Goal: Share content: Share content

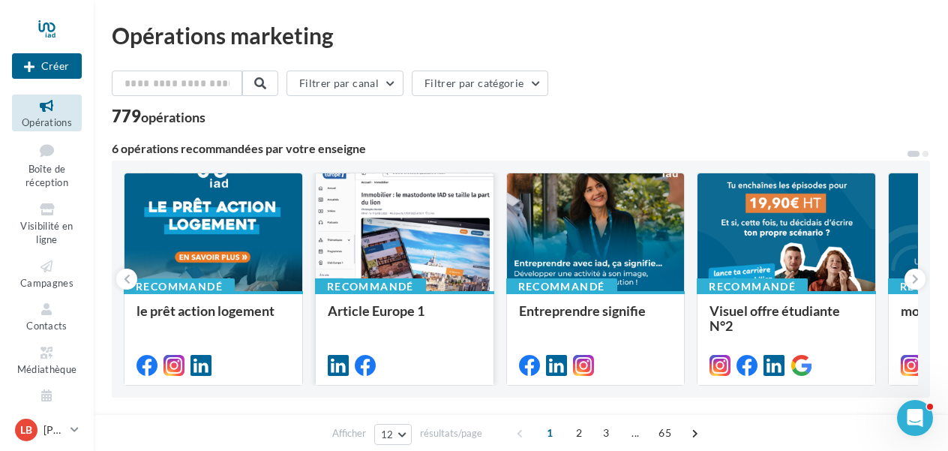
click at [437, 246] on div at bounding box center [405, 232] width 178 height 119
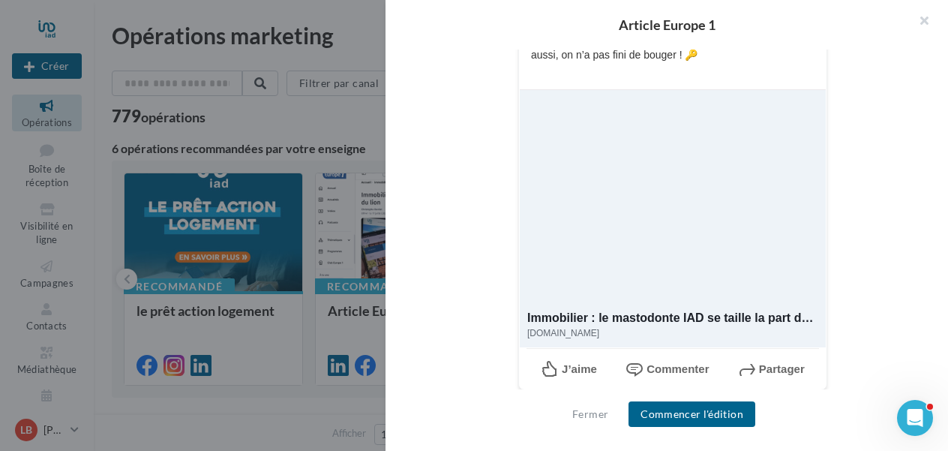
scroll to position [447, 0]
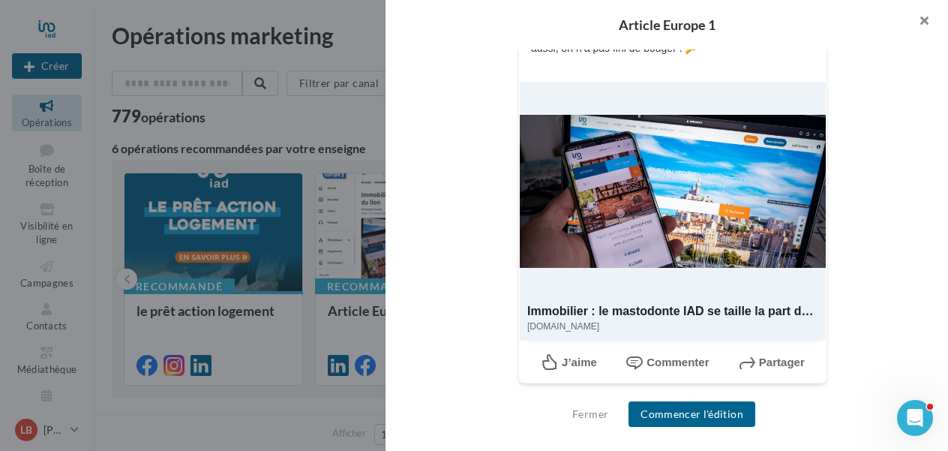
click at [924, 20] on button "button" at bounding box center [918, 22] width 60 height 45
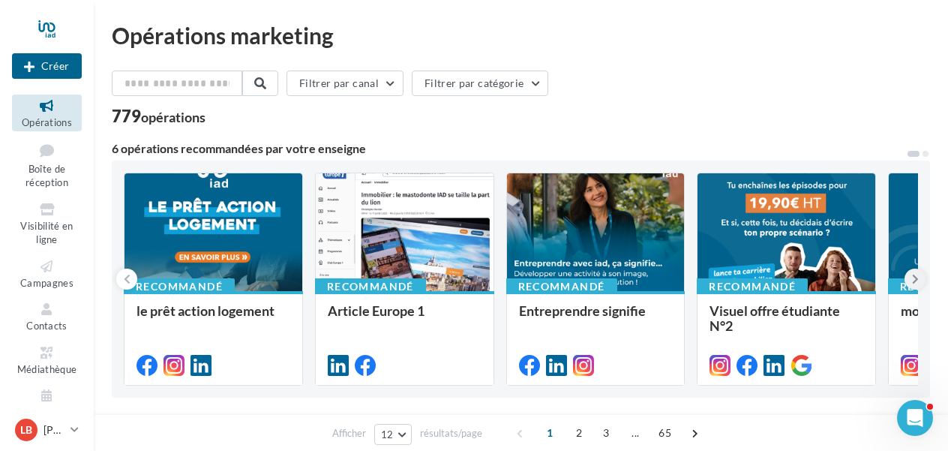
click at [912, 282] on icon at bounding box center [915, 279] width 7 height 15
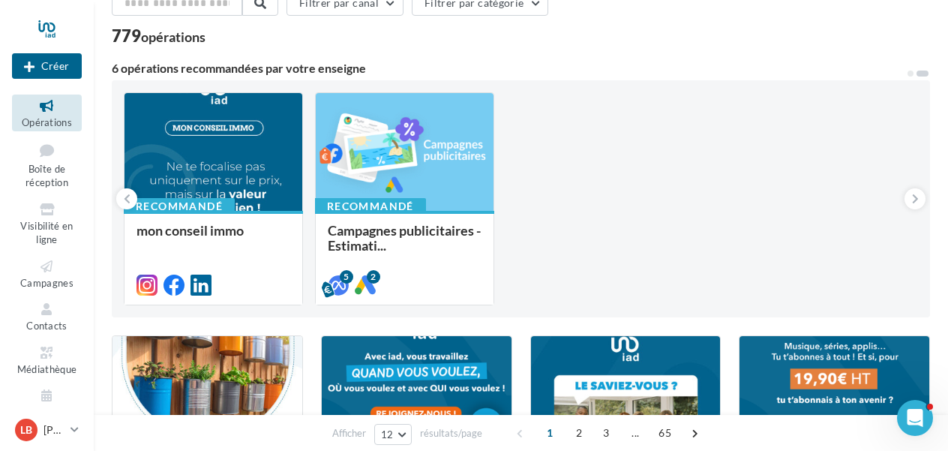
scroll to position [0, 0]
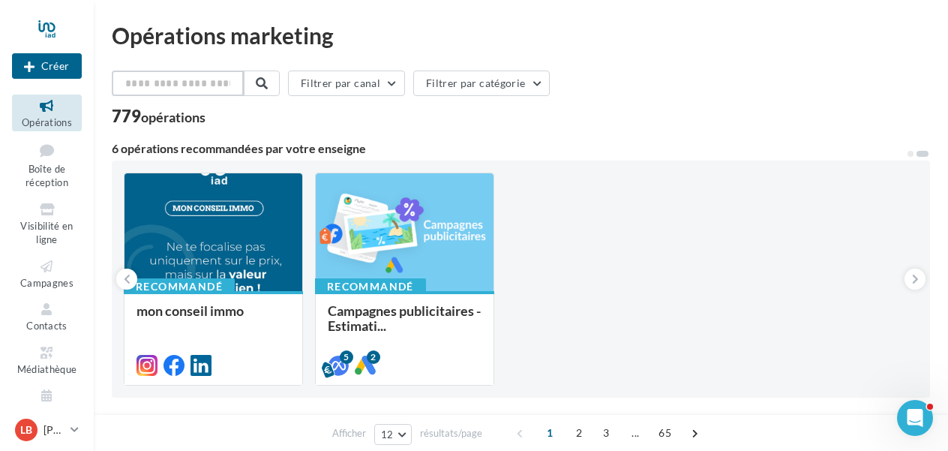
click at [185, 86] on input "text" at bounding box center [178, 84] width 132 height 26
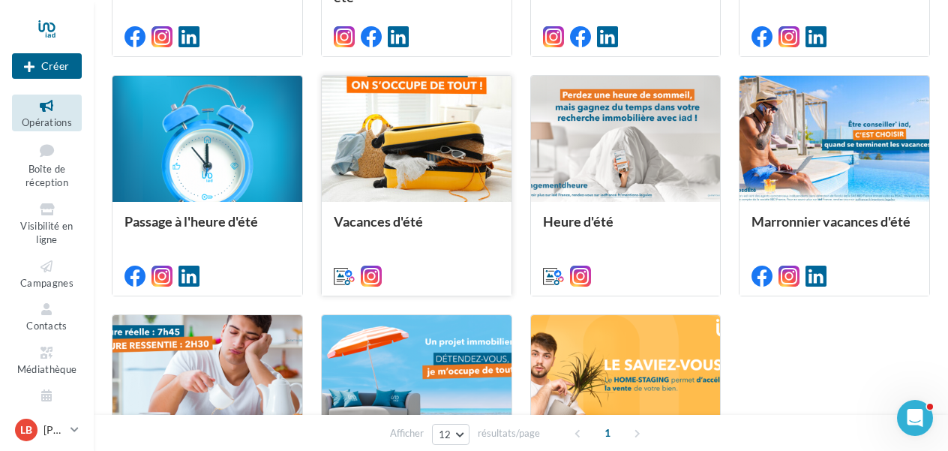
scroll to position [308, 0]
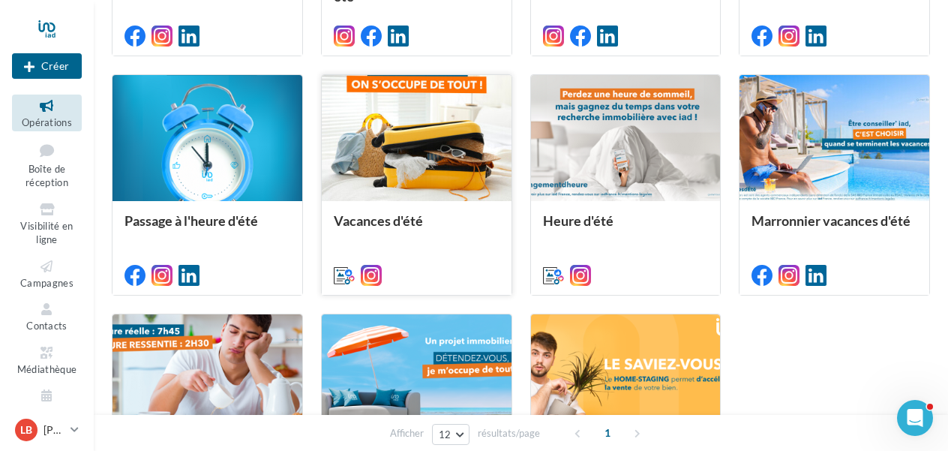
type input "***"
click at [427, 156] on div at bounding box center [417, 139] width 190 height 128
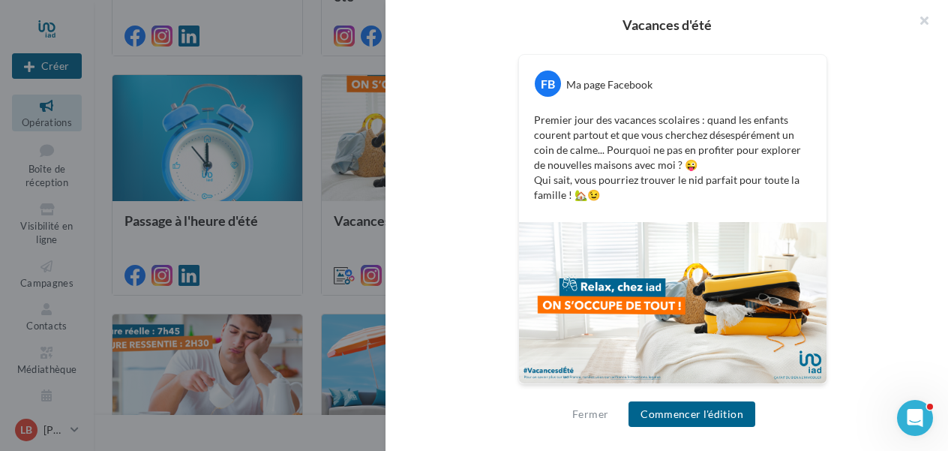
scroll to position [0, 0]
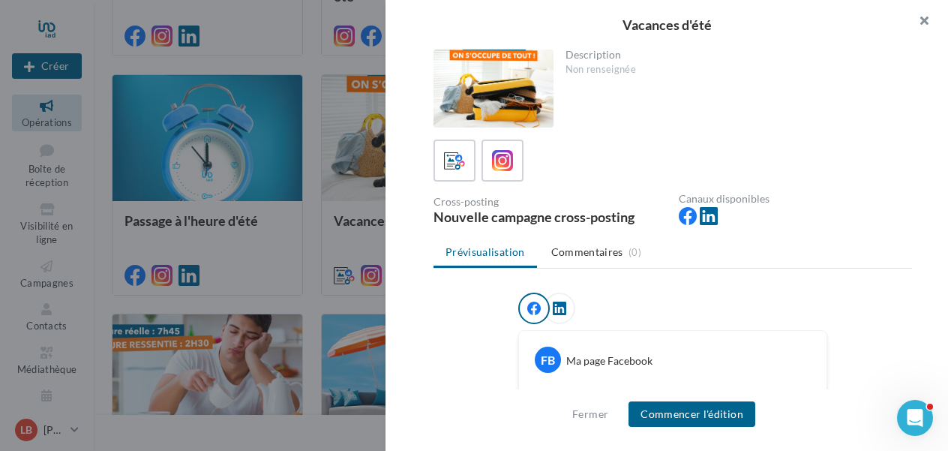
click at [924, 16] on button "button" at bounding box center [918, 22] width 60 height 45
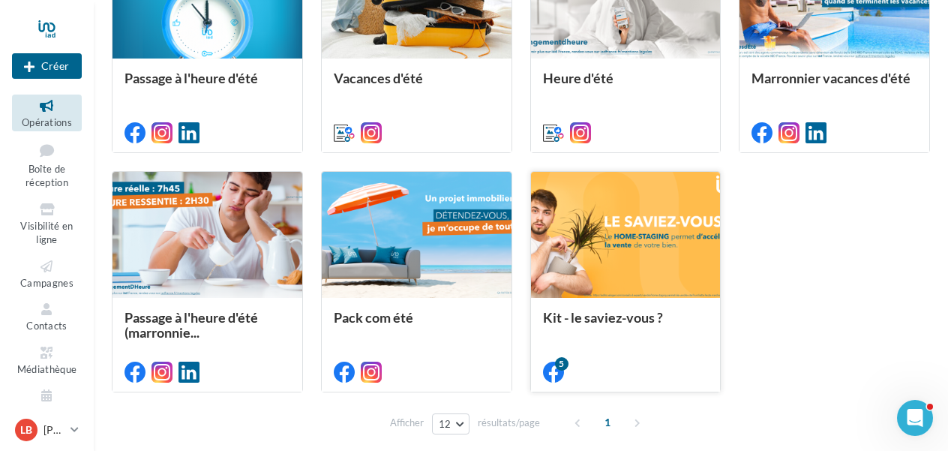
scroll to position [516, 0]
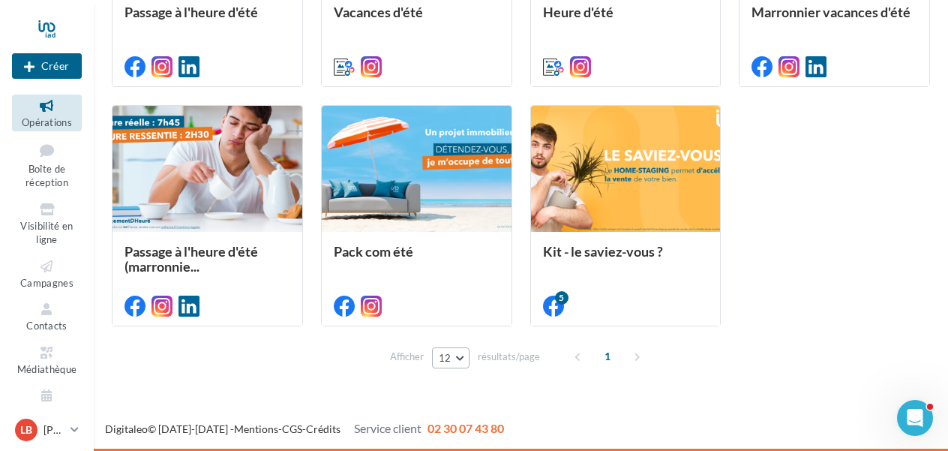
click at [458, 353] on button "12" at bounding box center [451, 357] width 38 height 21
click at [463, 327] on button "96" at bounding box center [484, 330] width 105 height 26
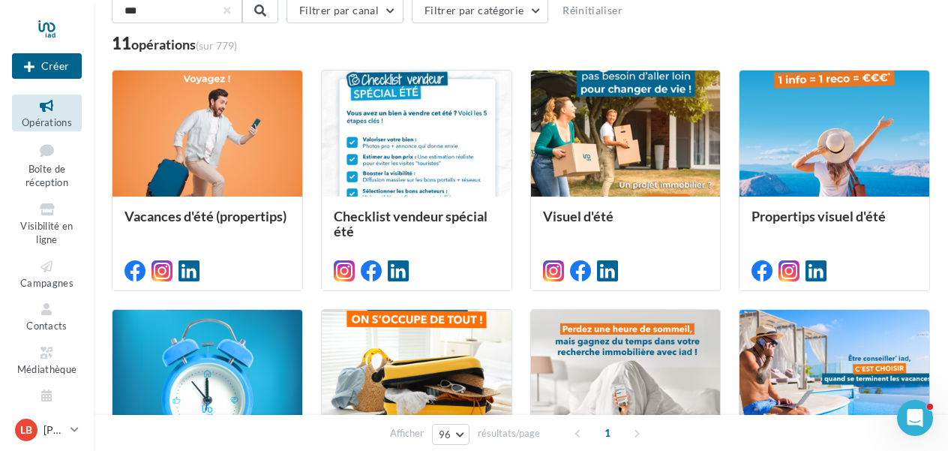
scroll to position [0, 0]
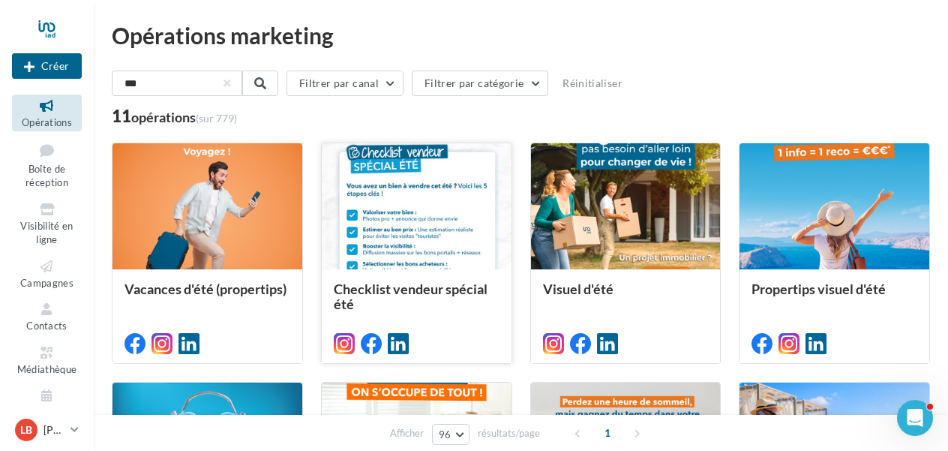
click at [413, 228] on div at bounding box center [417, 207] width 190 height 128
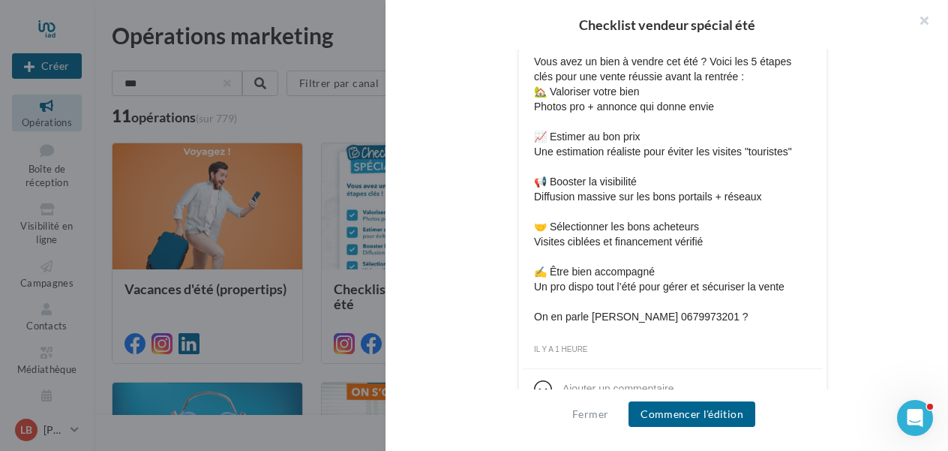
scroll to position [818, 0]
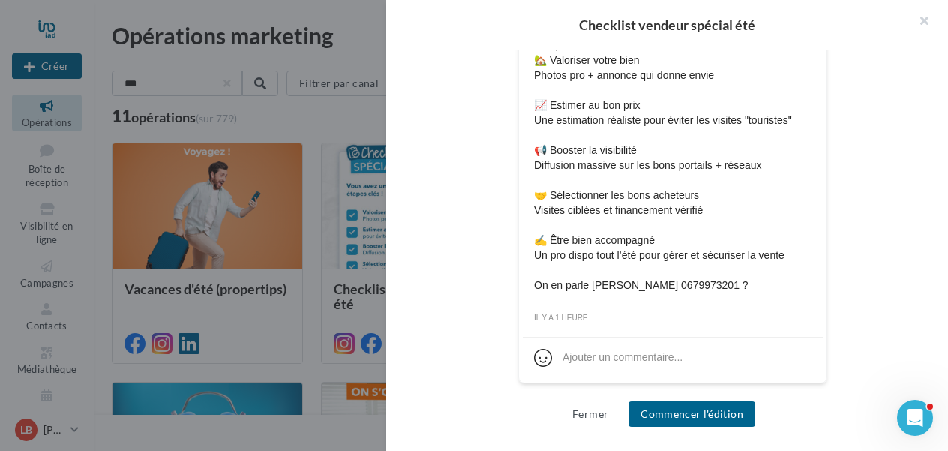
click at [590, 415] on button "Fermer" at bounding box center [590, 414] width 48 height 18
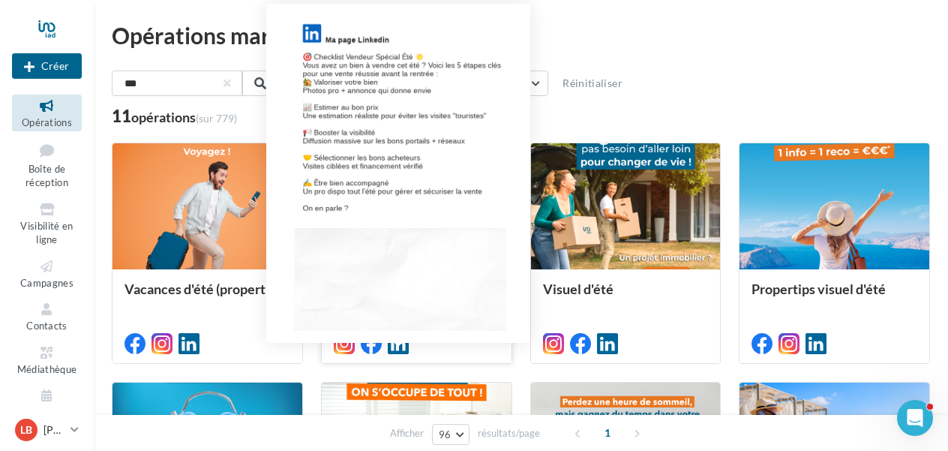
click at [402, 343] on icon at bounding box center [398, 343] width 21 height 21
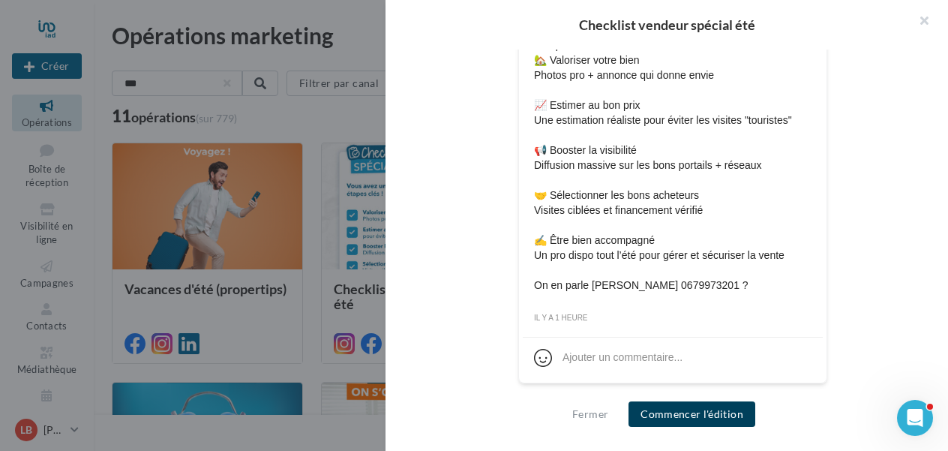
click at [688, 419] on button "Commencer l'édition" at bounding box center [692, 414] width 127 height 26
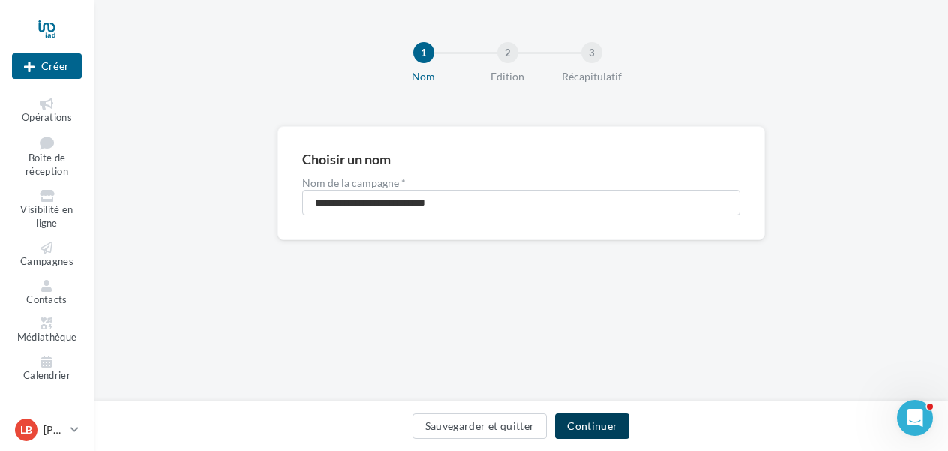
click at [593, 428] on button "Continuer" at bounding box center [592, 426] width 74 height 26
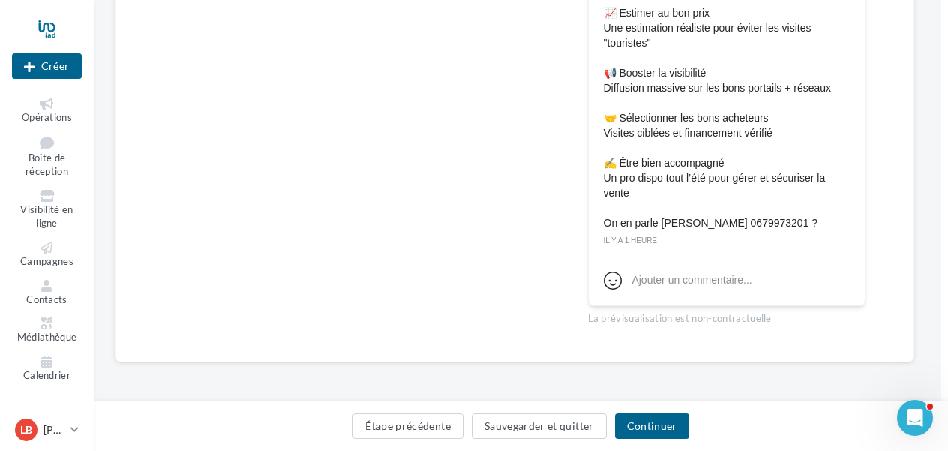
scroll to position [764, 7]
click at [659, 427] on button "Continuer" at bounding box center [652, 426] width 74 height 26
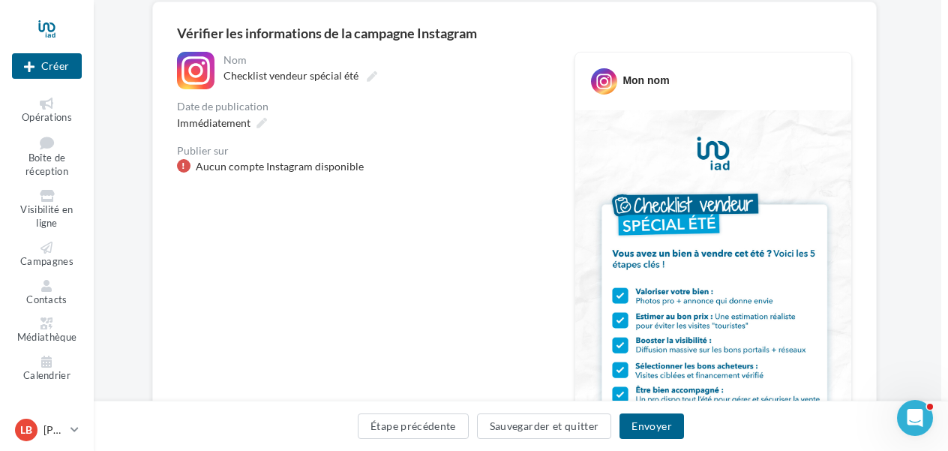
scroll to position [0, 7]
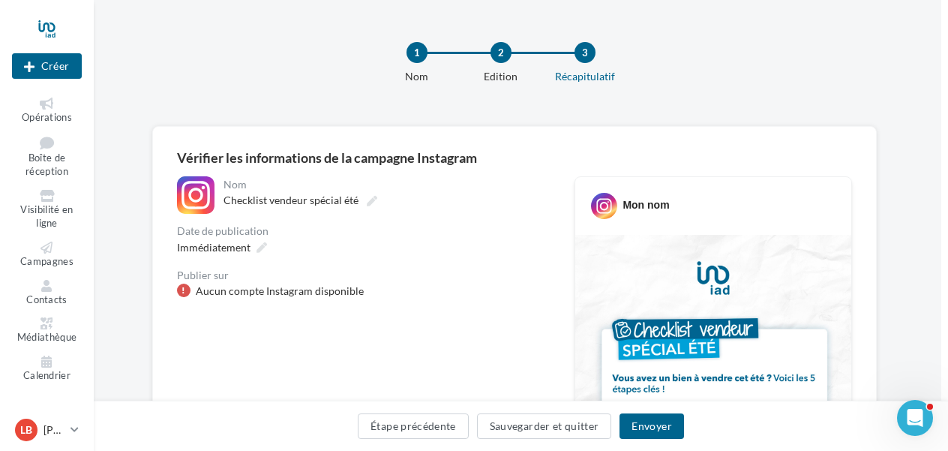
click at [419, 51] on div "1" at bounding box center [417, 52] width 21 height 21
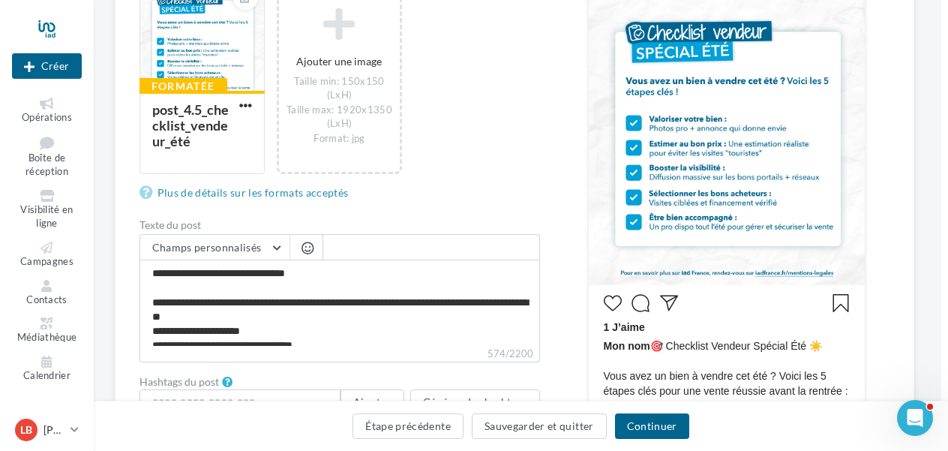
scroll to position [0, 7]
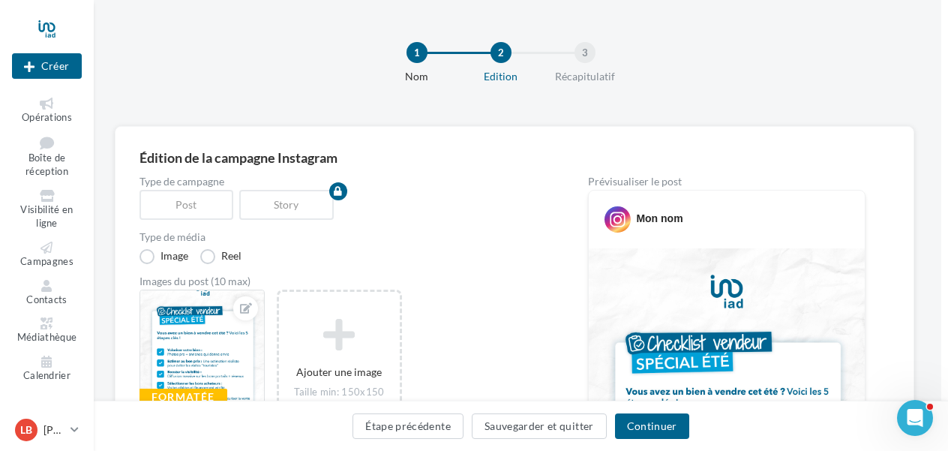
click at [410, 51] on div "1" at bounding box center [417, 52] width 21 height 21
click at [402, 422] on button "Étape précédente" at bounding box center [408, 426] width 111 height 26
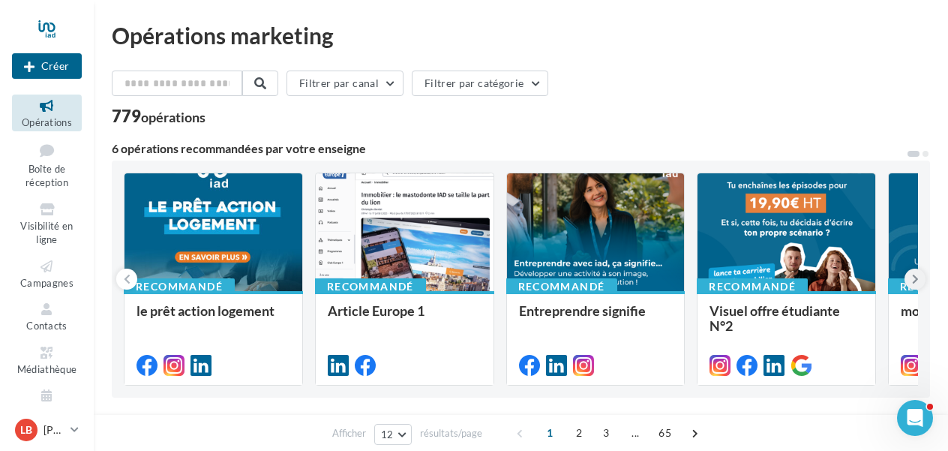
click at [914, 276] on icon at bounding box center [915, 279] width 7 height 15
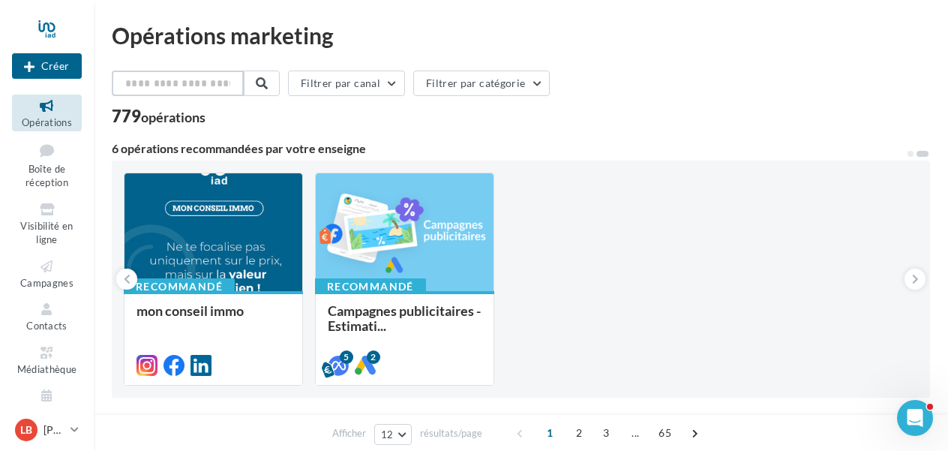
click at [155, 82] on input "text" at bounding box center [178, 84] width 132 height 26
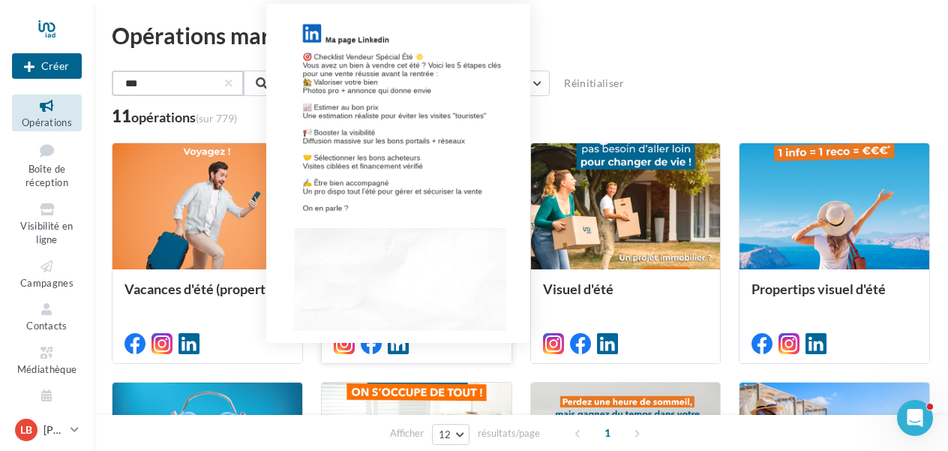
type input "***"
click at [397, 340] on icon at bounding box center [398, 343] width 21 height 21
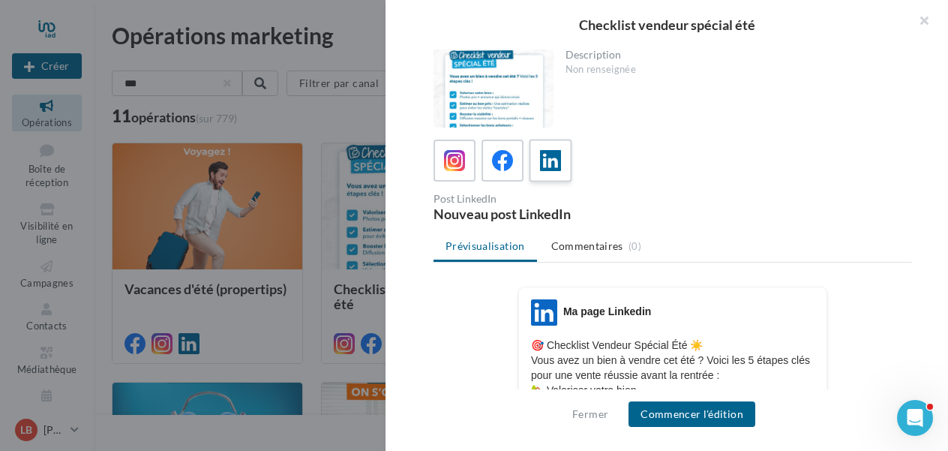
click at [555, 155] on icon at bounding box center [551, 161] width 22 height 22
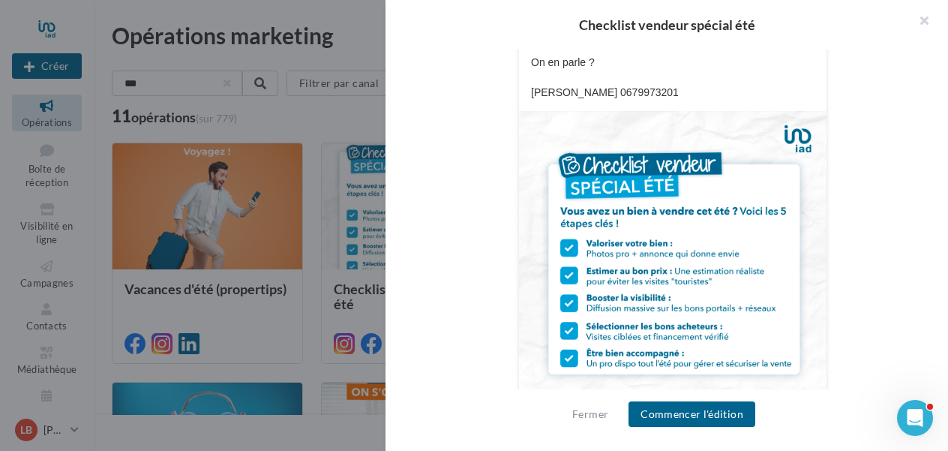
scroll to position [630, 0]
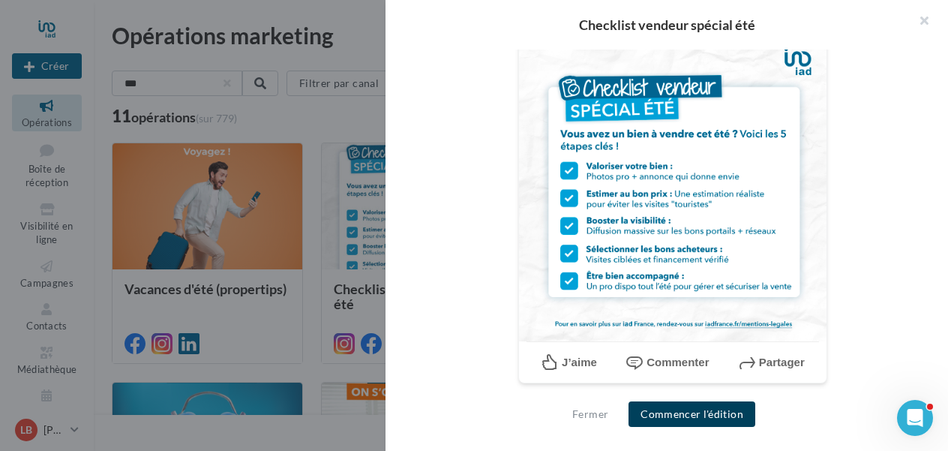
click at [692, 416] on button "Commencer l'édition" at bounding box center [692, 414] width 127 height 26
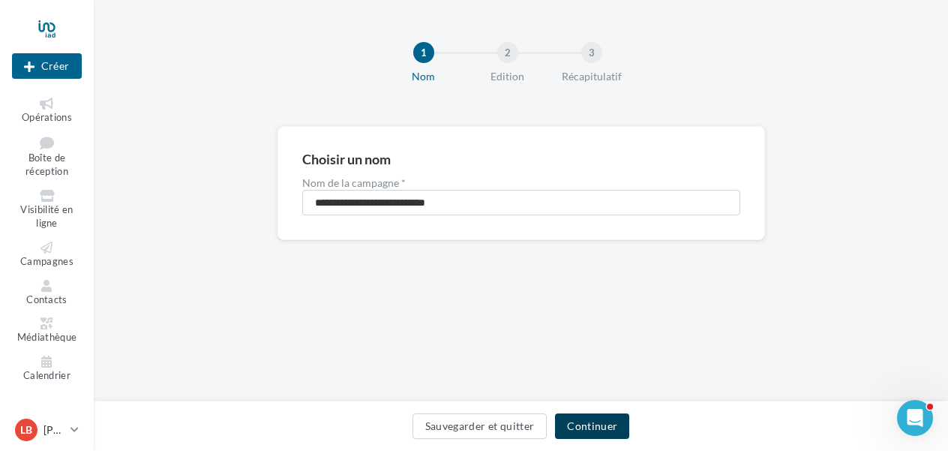
click at [603, 429] on button "Continuer" at bounding box center [592, 426] width 74 height 26
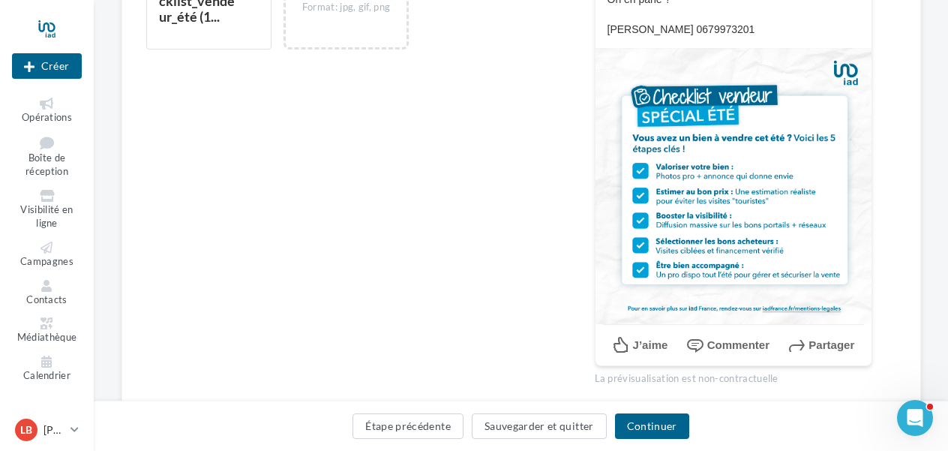
scroll to position [624, 0]
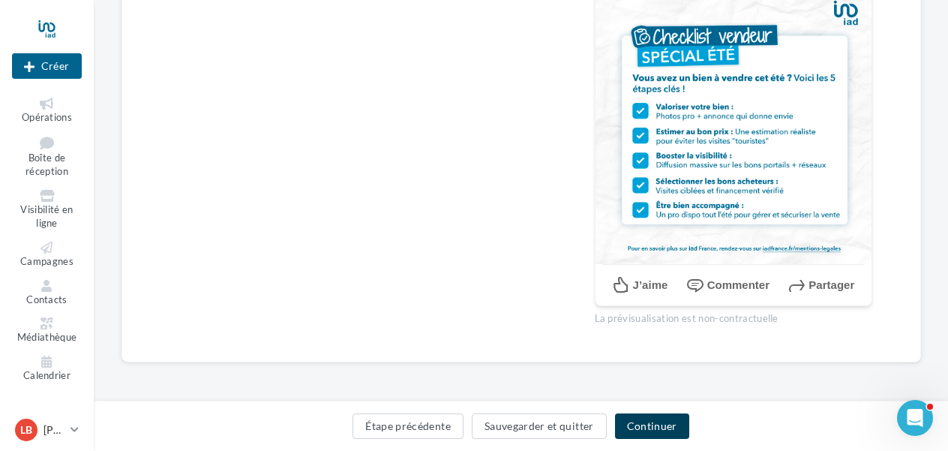
click at [644, 422] on button "Continuer" at bounding box center [652, 426] width 74 height 26
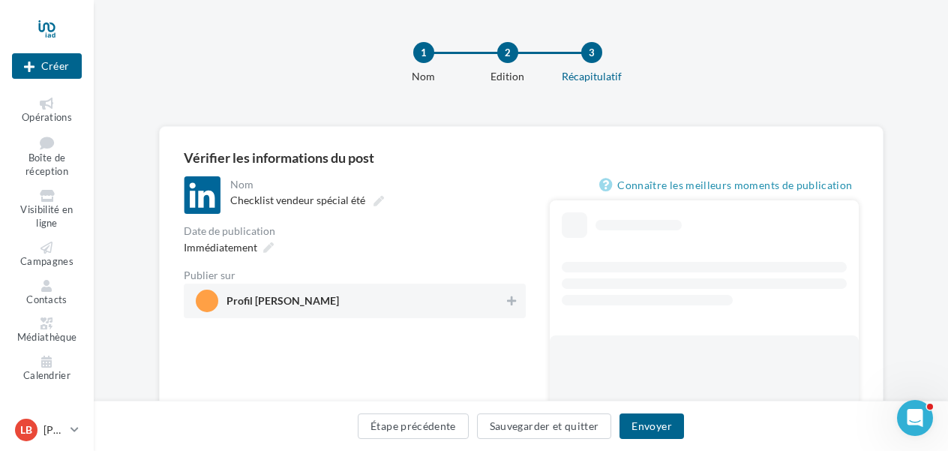
click at [389, 294] on span "Profil [PERSON_NAME]" at bounding box center [350, 301] width 309 height 23
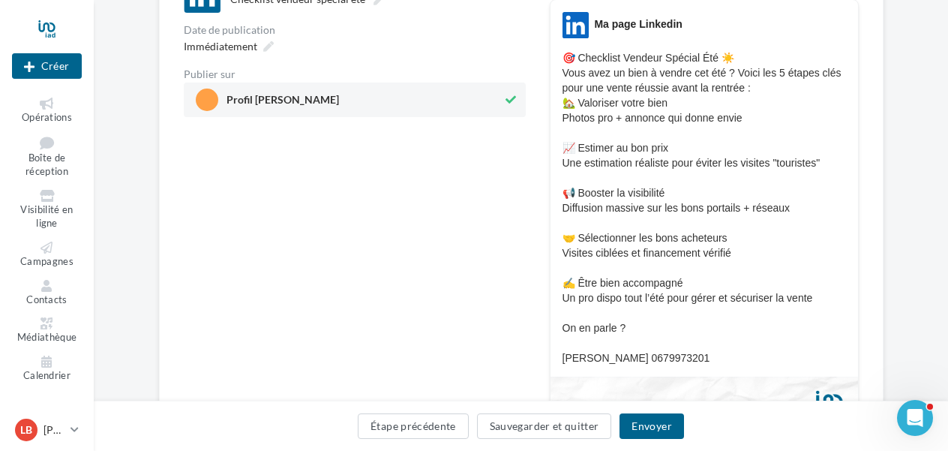
scroll to position [224, 0]
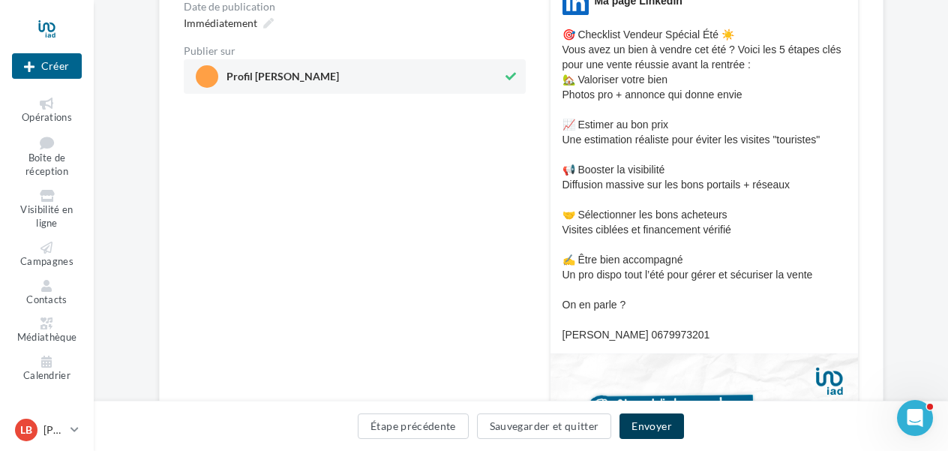
click at [648, 427] on button "Envoyer" at bounding box center [652, 426] width 64 height 26
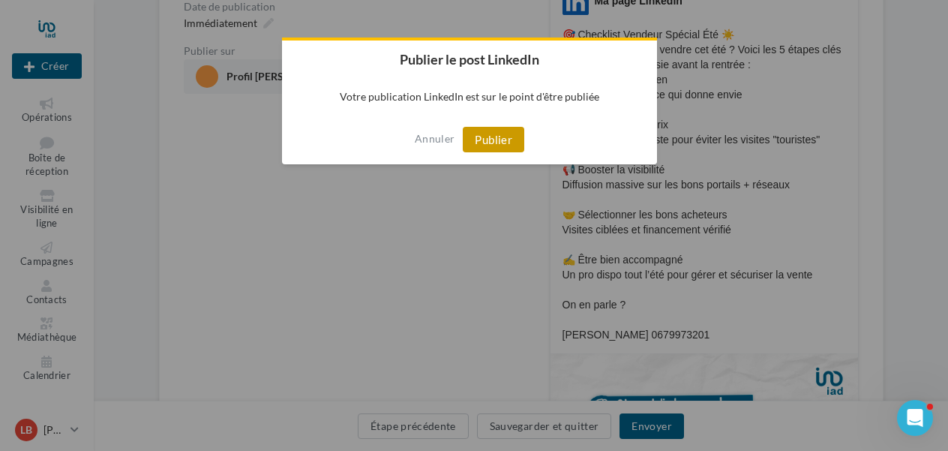
click at [486, 145] on button "Publier" at bounding box center [494, 140] width 62 height 26
